Goal: Task Accomplishment & Management: Manage account settings

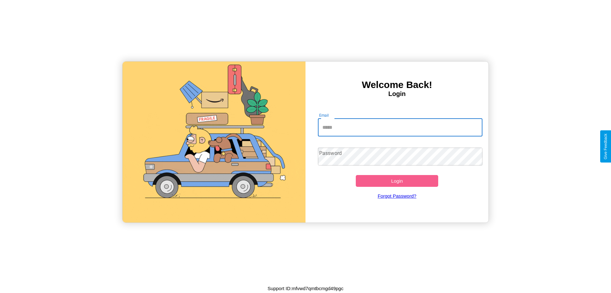
click at [400, 127] on input "Email" at bounding box center [400, 127] width 165 height 18
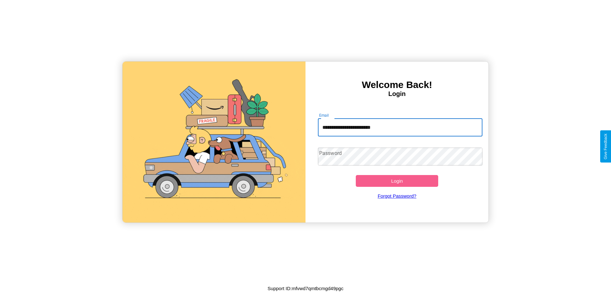
type input "**********"
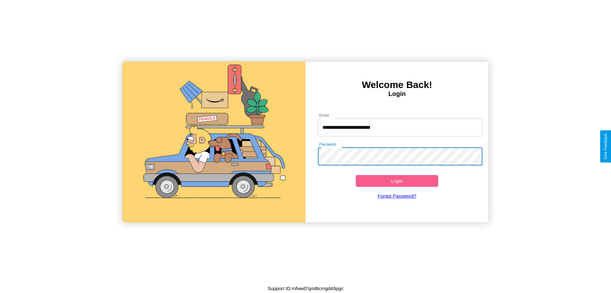
click at [397, 181] on button "Login" at bounding box center [397, 181] width 82 height 12
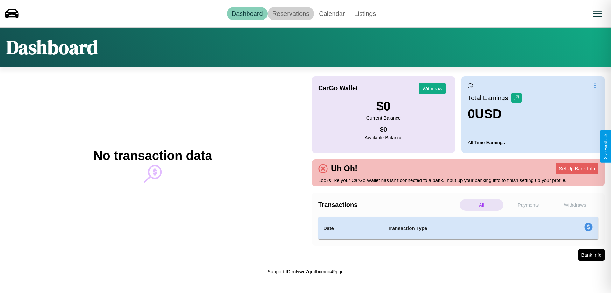
click at [291, 13] on link "Reservations" at bounding box center [291, 13] width 47 height 13
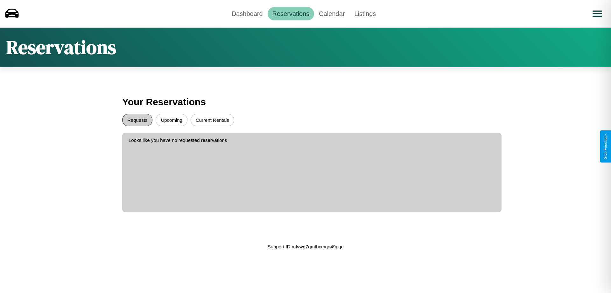
click at [137, 120] on button "Requests" at bounding box center [137, 120] width 30 height 12
click at [172, 120] on button "Upcoming" at bounding box center [172, 120] width 32 height 12
